Goal: Task Accomplishment & Management: Manage account settings

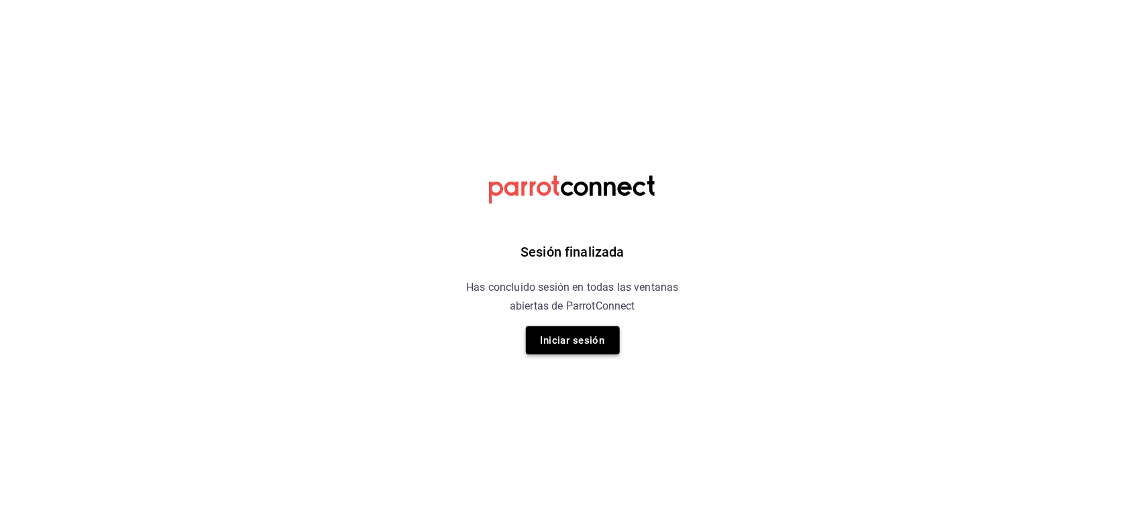
click at [578, 330] on button "Iniciar sesión" at bounding box center [573, 341] width 94 height 28
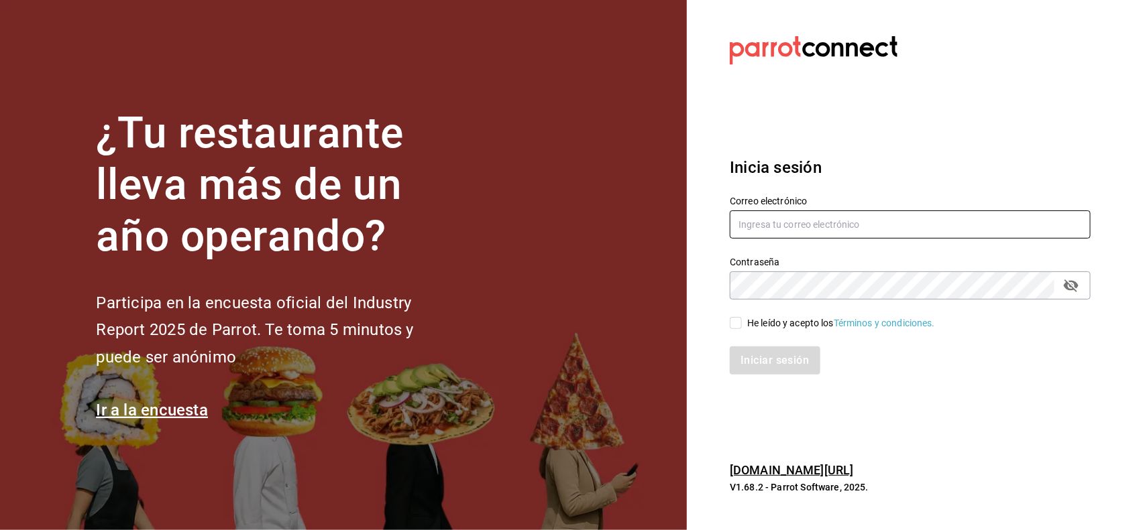
type input "[PERSON_NAME][EMAIL_ADDRESS][DOMAIN_NAME]"
click at [740, 320] on input "He leído y acepto los Términos y condiciones." at bounding box center [735, 323] width 12 height 12
checkbox input "true"
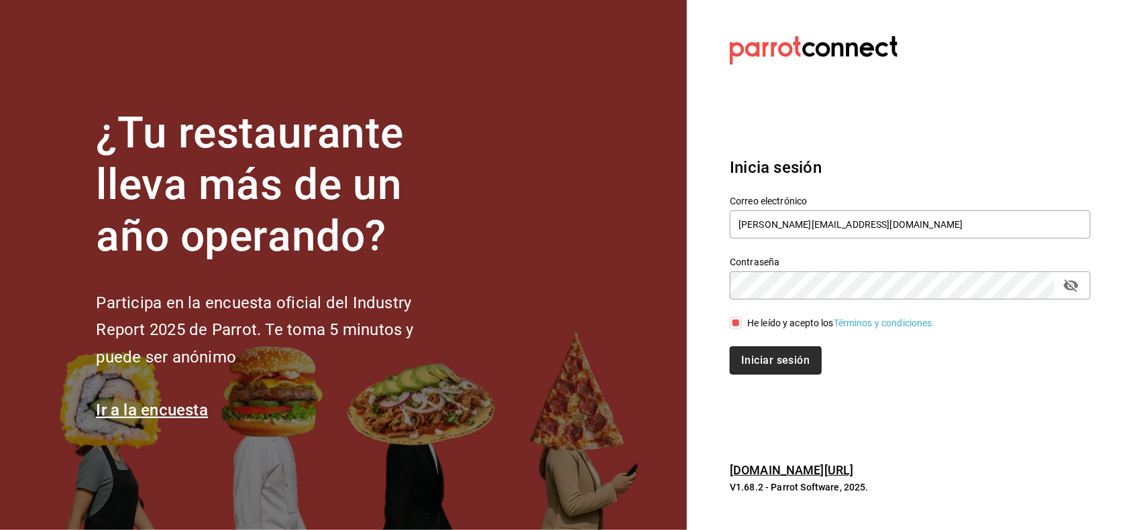
click at [743, 357] on button "Iniciar sesión" at bounding box center [774, 361] width 91 height 28
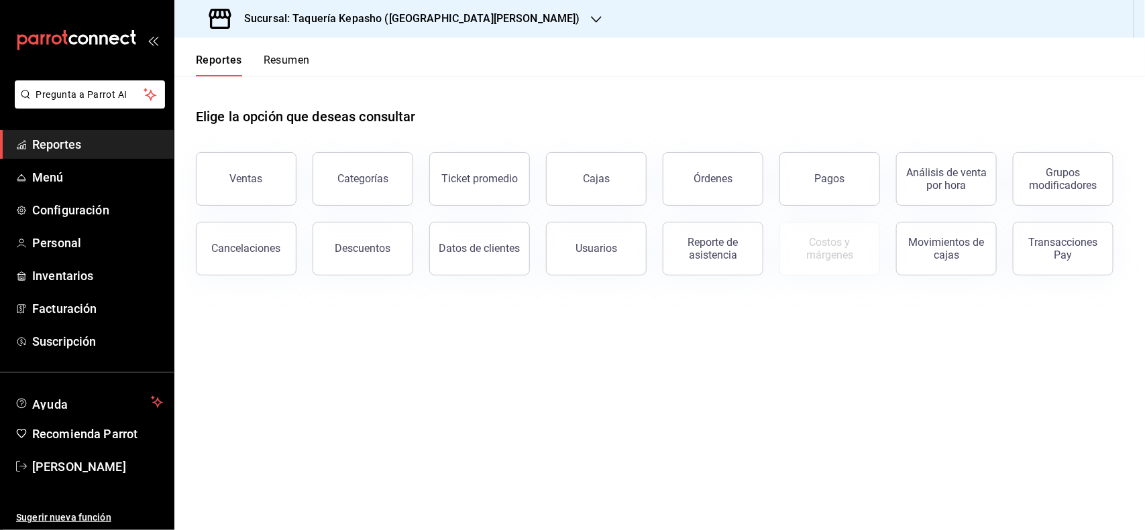
click at [302, 67] on button "Resumen" at bounding box center [286, 65] width 46 height 23
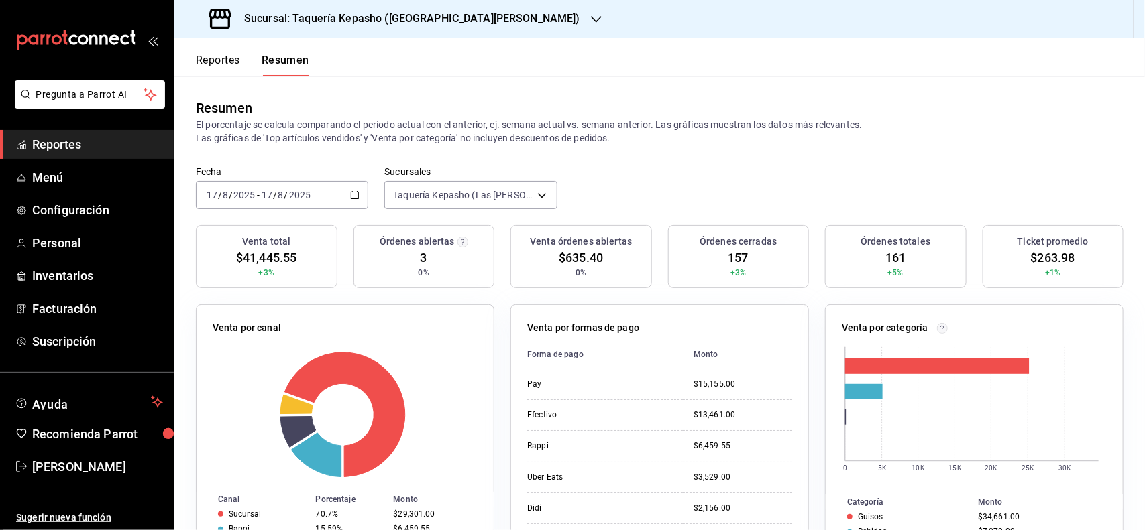
click at [363, 25] on h3 "Sucursal: Taquería Kepasho (Las Torres)" at bounding box center [406, 19] width 347 height 16
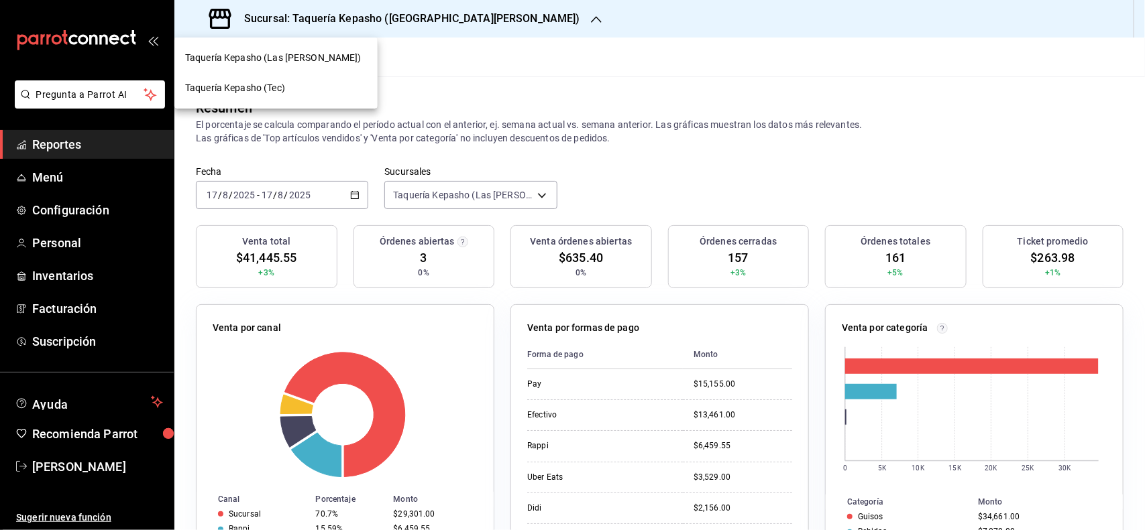
click at [290, 86] on div "Taquería Kepasho (Tec)" at bounding box center [276, 88] width 182 height 14
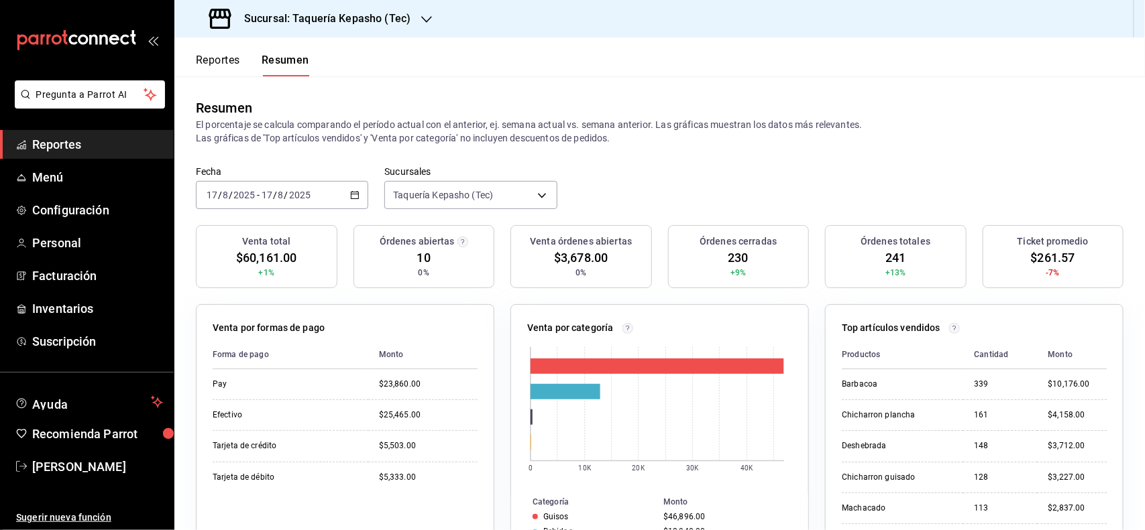
click at [215, 57] on button "Reportes" at bounding box center [218, 65] width 44 height 23
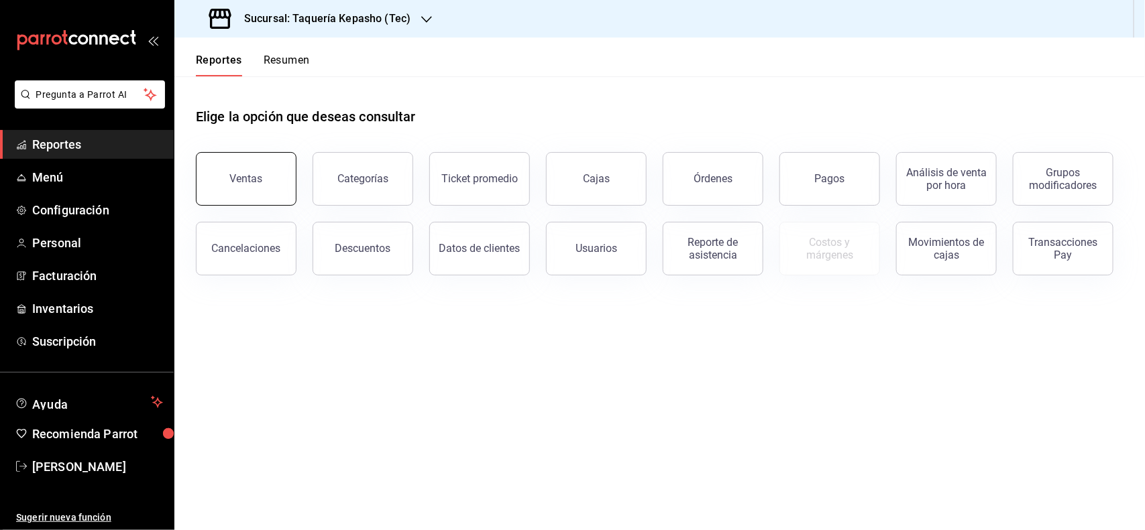
click at [248, 192] on button "Ventas" at bounding box center [246, 179] width 101 height 54
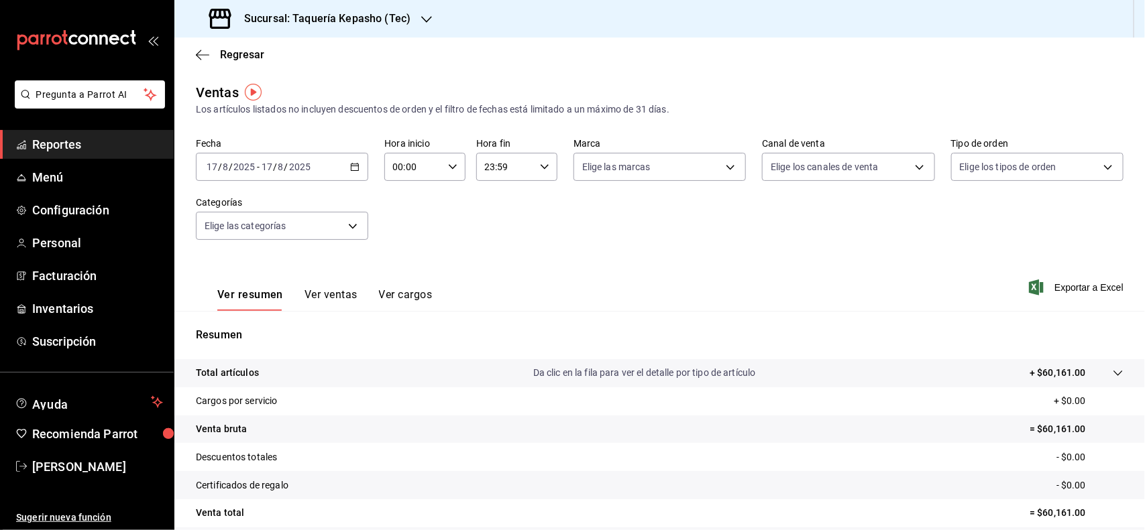
click at [107, 134] on link "Reportes" at bounding box center [87, 144] width 174 height 29
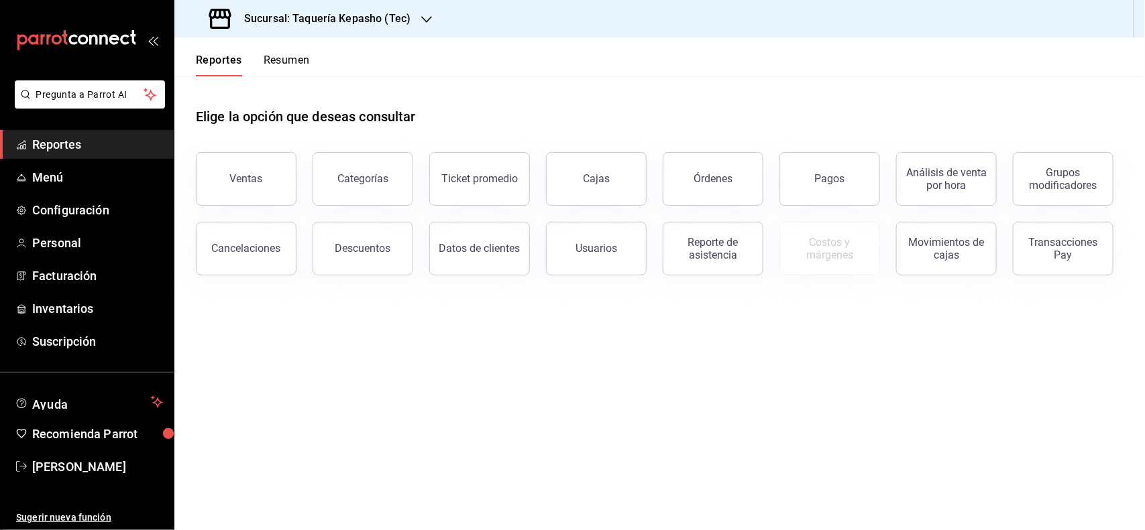
click at [286, 60] on button "Resumen" at bounding box center [286, 65] width 46 height 23
